Goal: Obtain resource: Download file/media

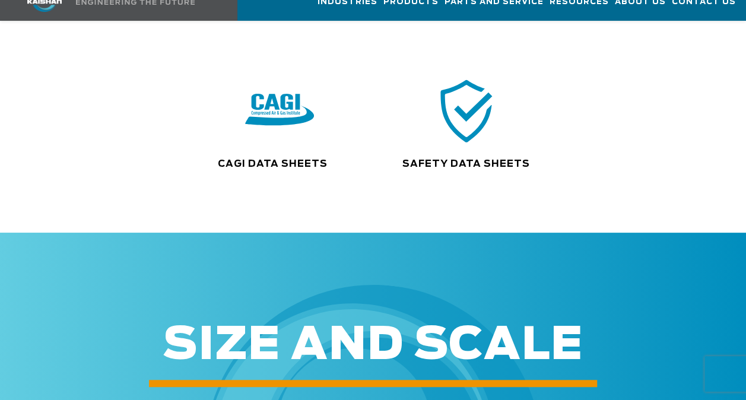
scroll to position [297, 0]
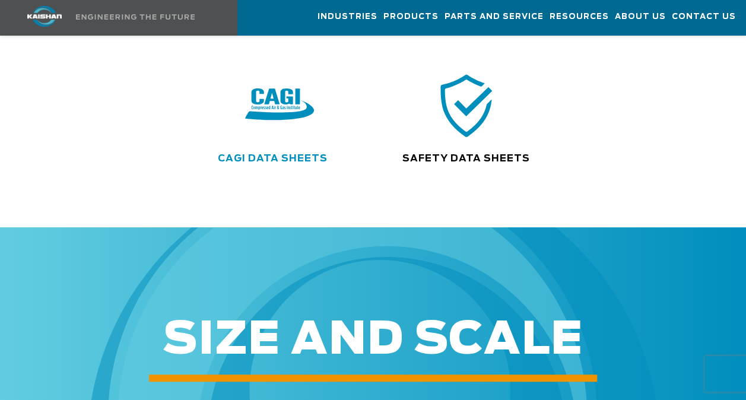
click at [281, 154] on link "CAGI Data Sheets" at bounding box center [273, 158] width 110 height 9
click at [442, 154] on link "Safety Data Sheets" at bounding box center [466, 158] width 128 height 9
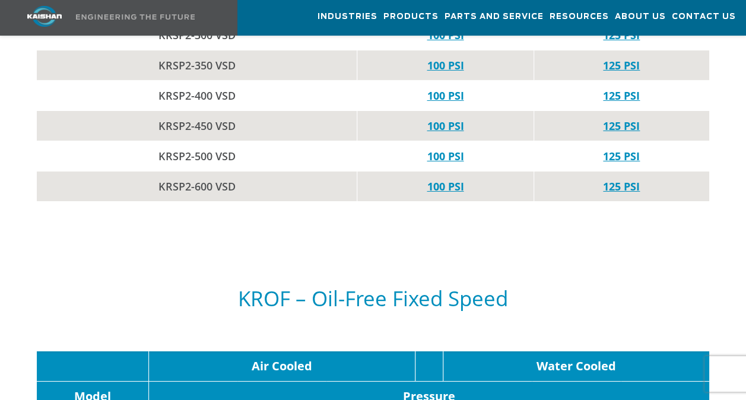
scroll to position [4332, 0]
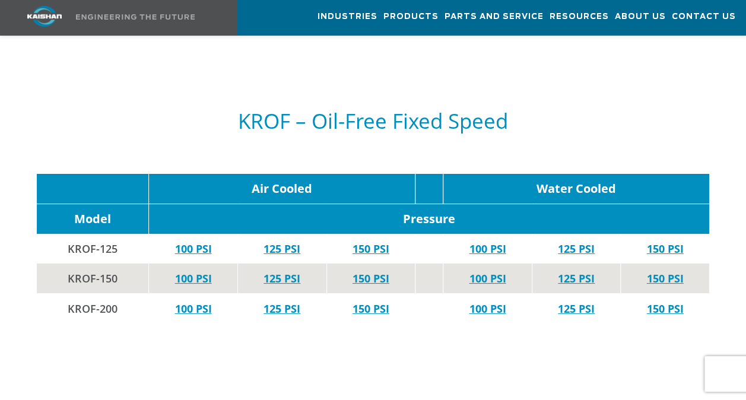
scroll to position [4451, 0]
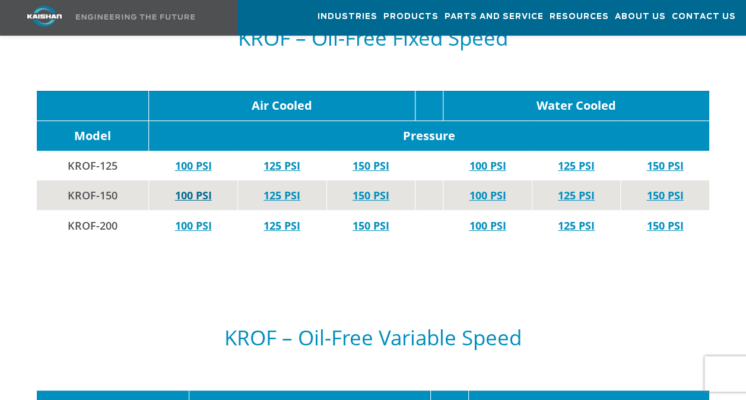
click at [188, 188] on link "100 PSI" at bounding box center [193, 195] width 37 height 14
click at [277, 188] on link "125 PSI" at bounding box center [281, 195] width 37 height 14
click at [373, 188] on link "150 PSI" at bounding box center [370, 195] width 37 height 14
click at [199, 218] on link "100 PSI" at bounding box center [193, 225] width 37 height 14
click at [291, 218] on link "125 PSI" at bounding box center [281, 225] width 37 height 14
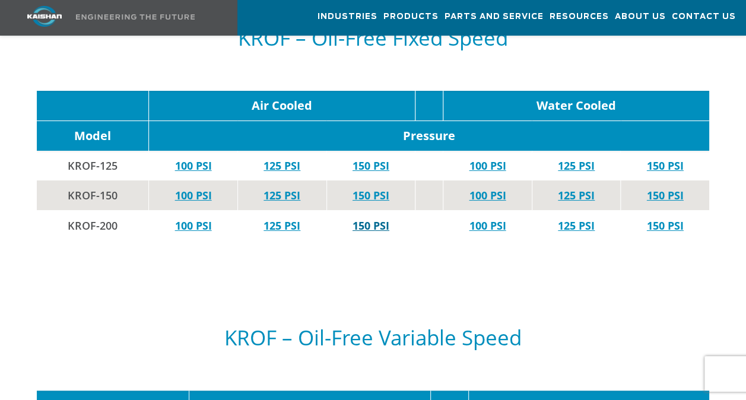
click at [376, 218] on link "150 PSI" at bounding box center [370, 225] width 37 height 14
